Goal: Task Accomplishment & Management: Manage account settings

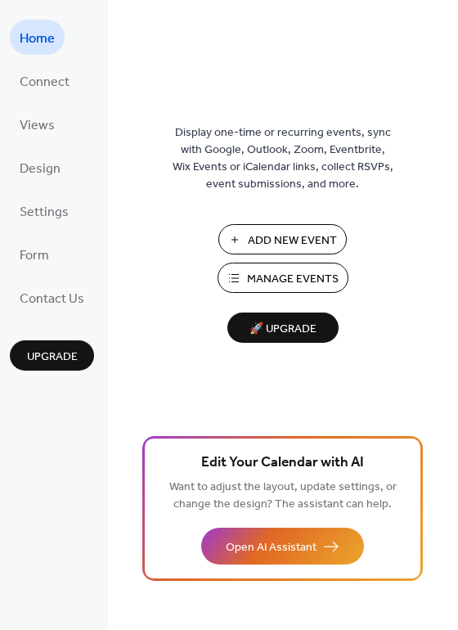
click at [284, 287] on span "Manage Events" at bounding box center [293, 279] width 92 height 17
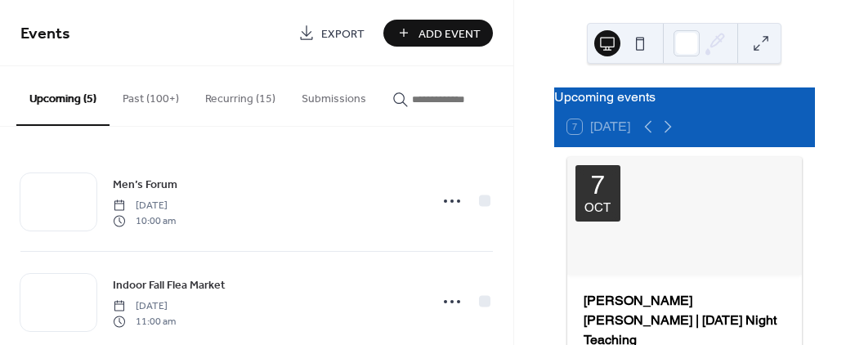
click at [229, 100] on button "Recurring (15)" at bounding box center [240, 95] width 96 height 58
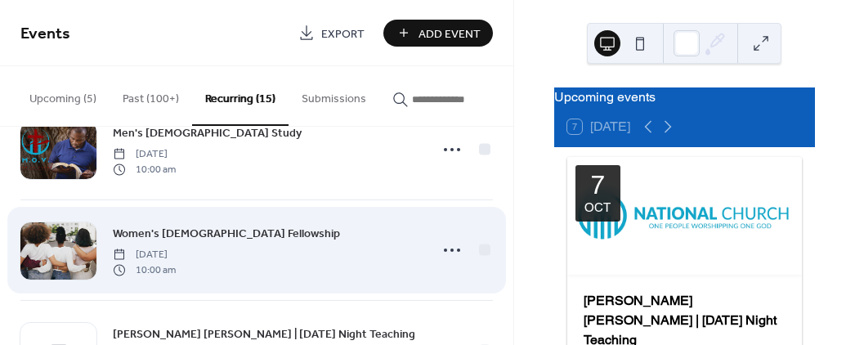
scroll to position [148, 0]
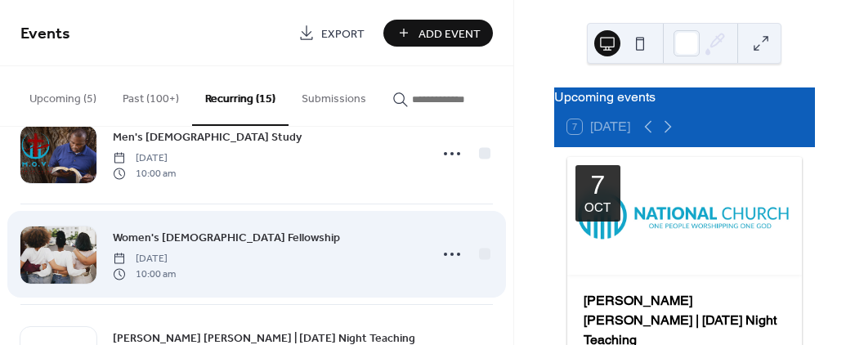
click at [368, 207] on div "Women's [DEMOGRAPHIC_DATA] Fellowship [DATE] 10:00 am" at bounding box center [256, 254] width 473 height 100
click at [332, 260] on div "Women's [DEMOGRAPHIC_DATA] Fellowship [DATE] 10:00 am" at bounding box center [266, 254] width 306 height 52
click at [448, 254] on icon at bounding box center [452, 254] width 26 height 26
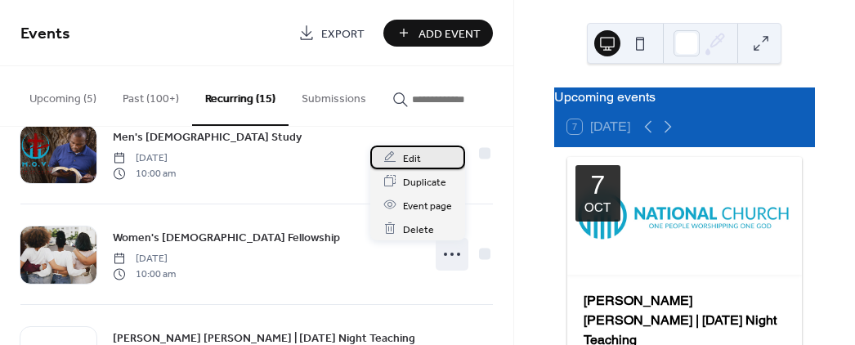
click at [409, 158] on span "Edit" at bounding box center [412, 158] width 18 height 17
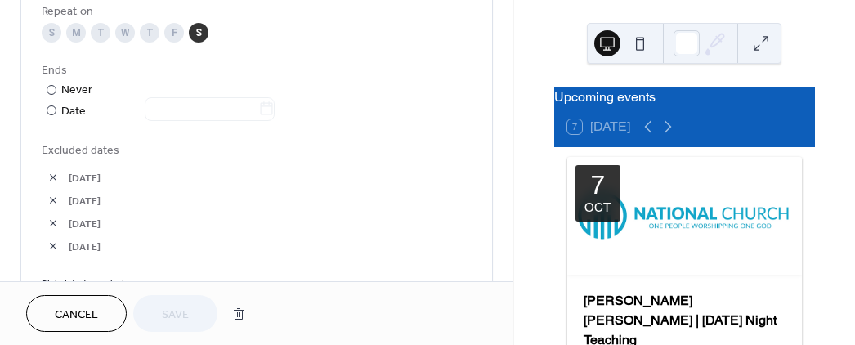
scroll to position [891, 0]
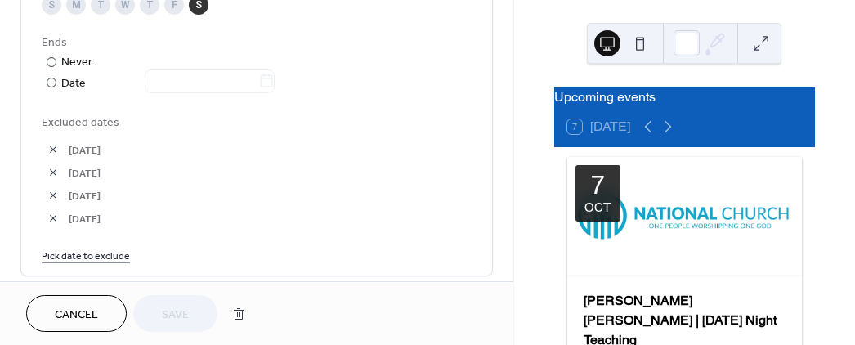
click at [105, 253] on link "Pick date to exclude" at bounding box center [86, 254] width 88 height 17
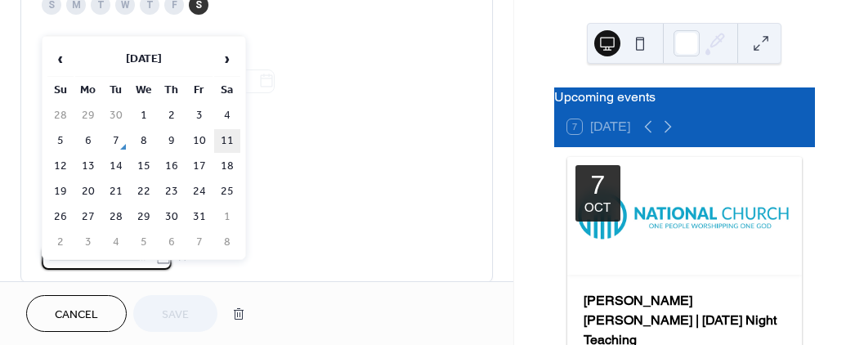
click at [226, 135] on td "11" at bounding box center [227, 141] width 26 height 24
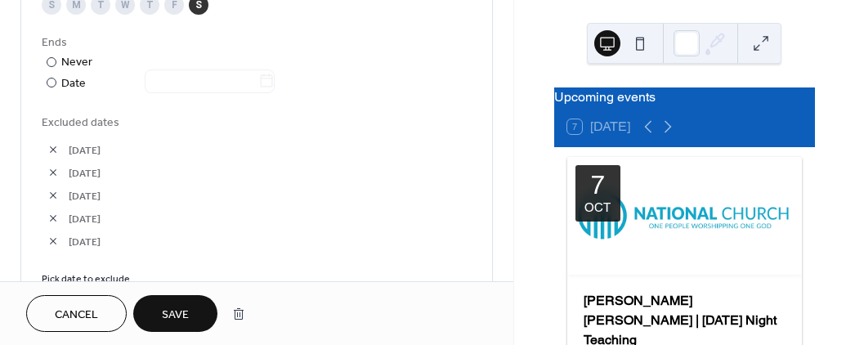
click at [179, 303] on button "Save" at bounding box center [175, 313] width 84 height 37
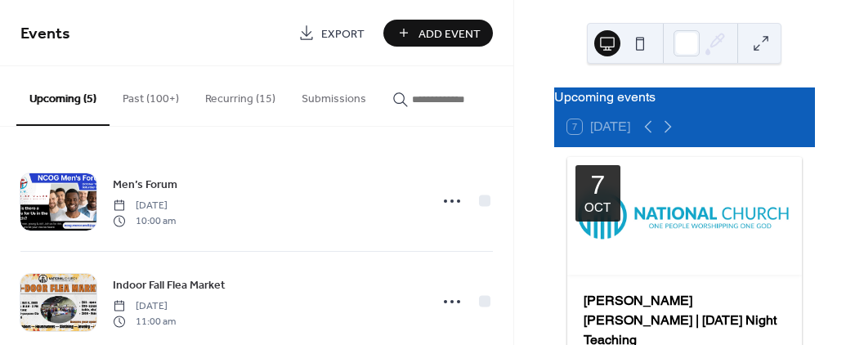
click at [65, 94] on button "Upcoming (5)" at bounding box center [62, 96] width 93 height 60
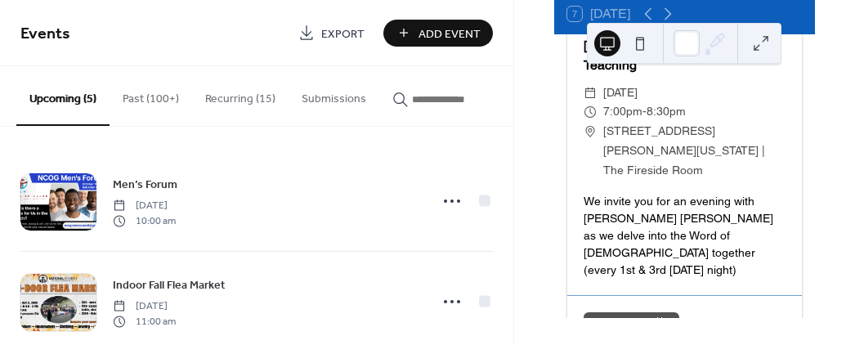
scroll to position [446, 0]
